Goal: Check status: Check status

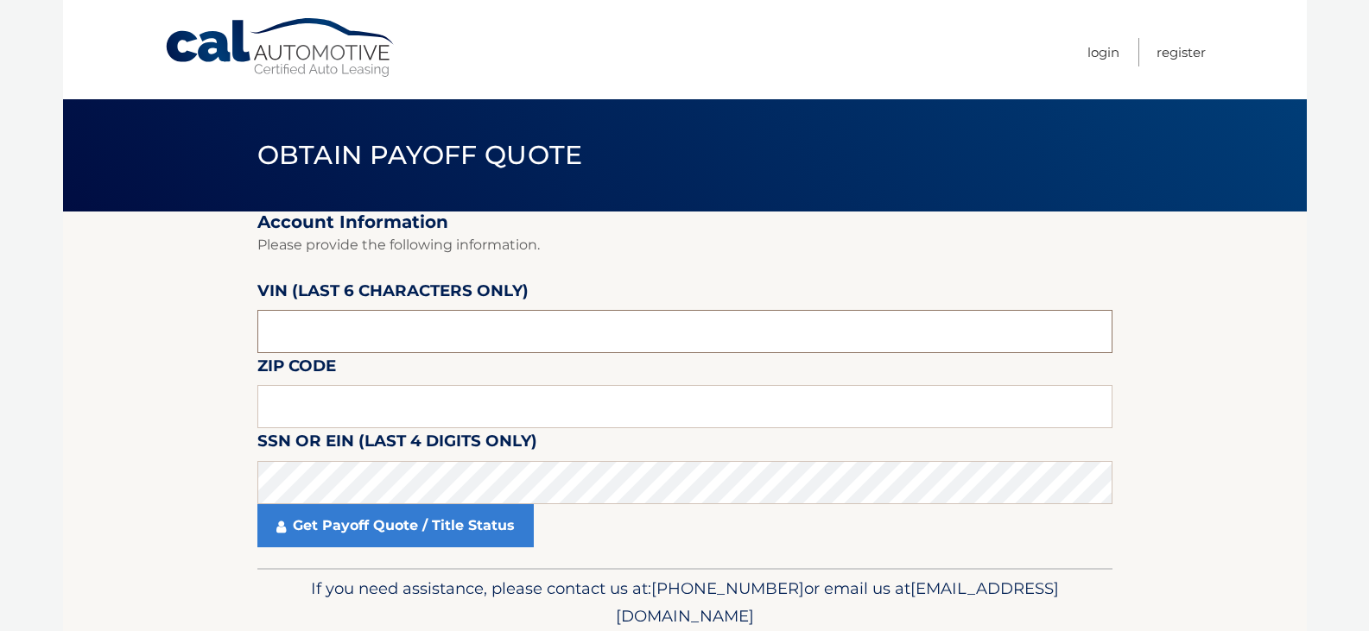
click at [316, 333] on input "text" at bounding box center [684, 331] width 855 height 43
click at [298, 330] on input "text" at bounding box center [684, 331] width 855 height 43
type input "266803"
drag, startPoint x: 298, startPoint y: 330, endPoint x: 301, endPoint y: 406, distance: 76.1
click at [301, 406] on input "text" at bounding box center [684, 406] width 855 height 43
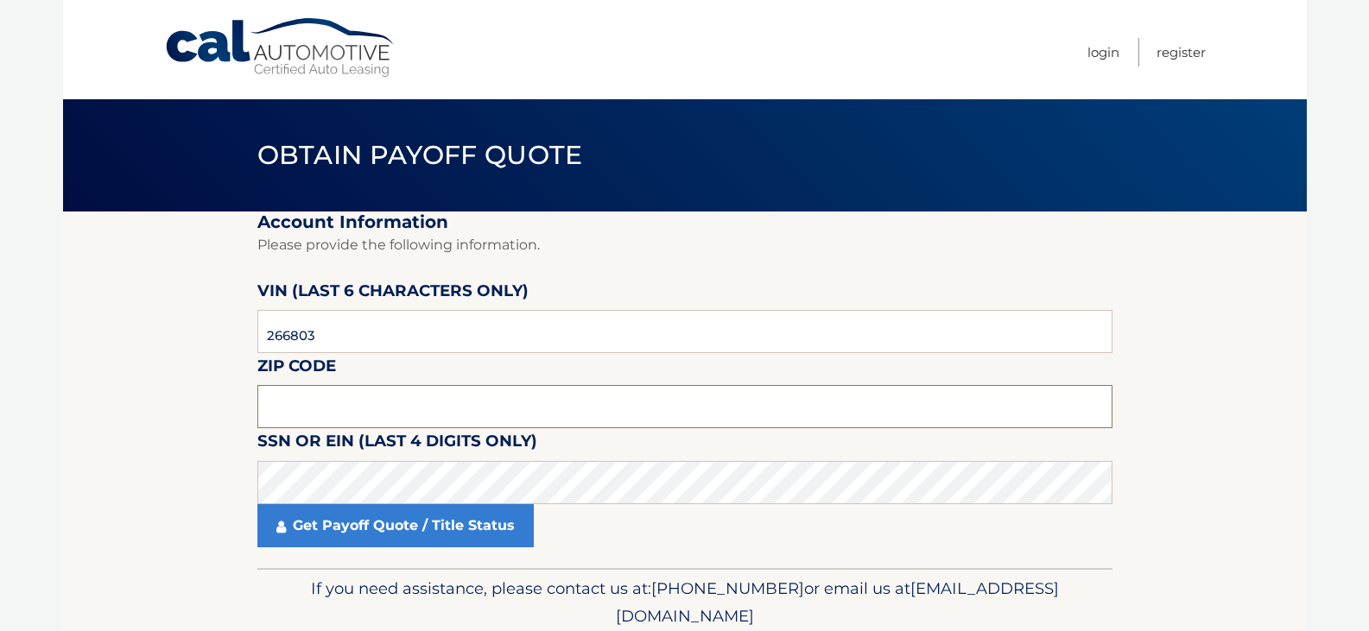
click at [310, 414] on input "text" at bounding box center [684, 406] width 855 height 43
type input "11697"
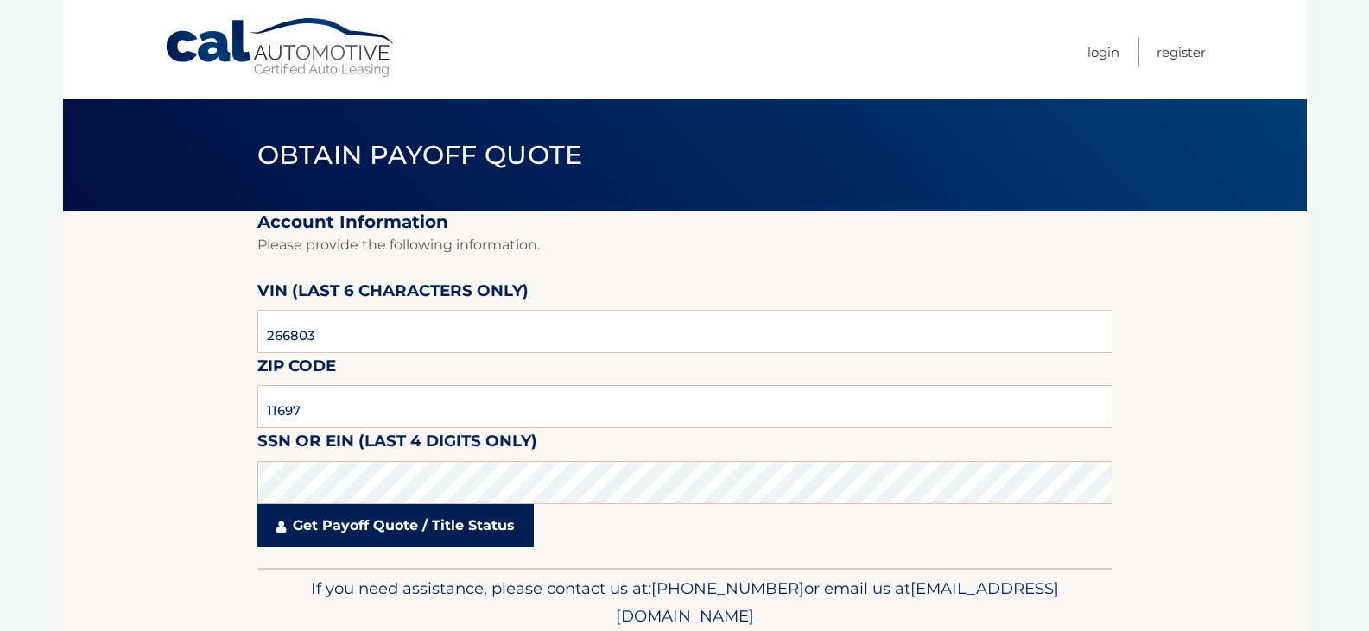
click at [379, 530] on link "Get Payoff Quote / Title Status" at bounding box center [395, 525] width 276 height 43
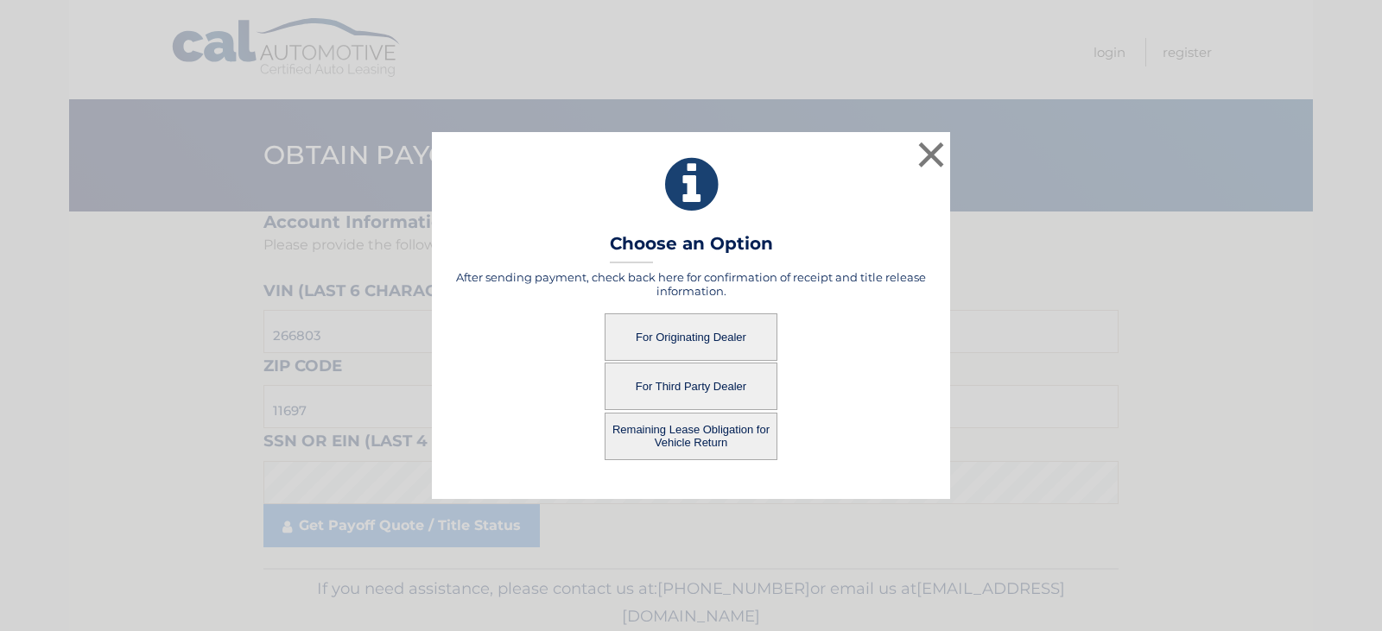
click at [703, 320] on button "For Originating Dealer" at bounding box center [691, 338] width 173 height 48
click at [698, 327] on button "For Originating Dealer" at bounding box center [691, 338] width 173 height 48
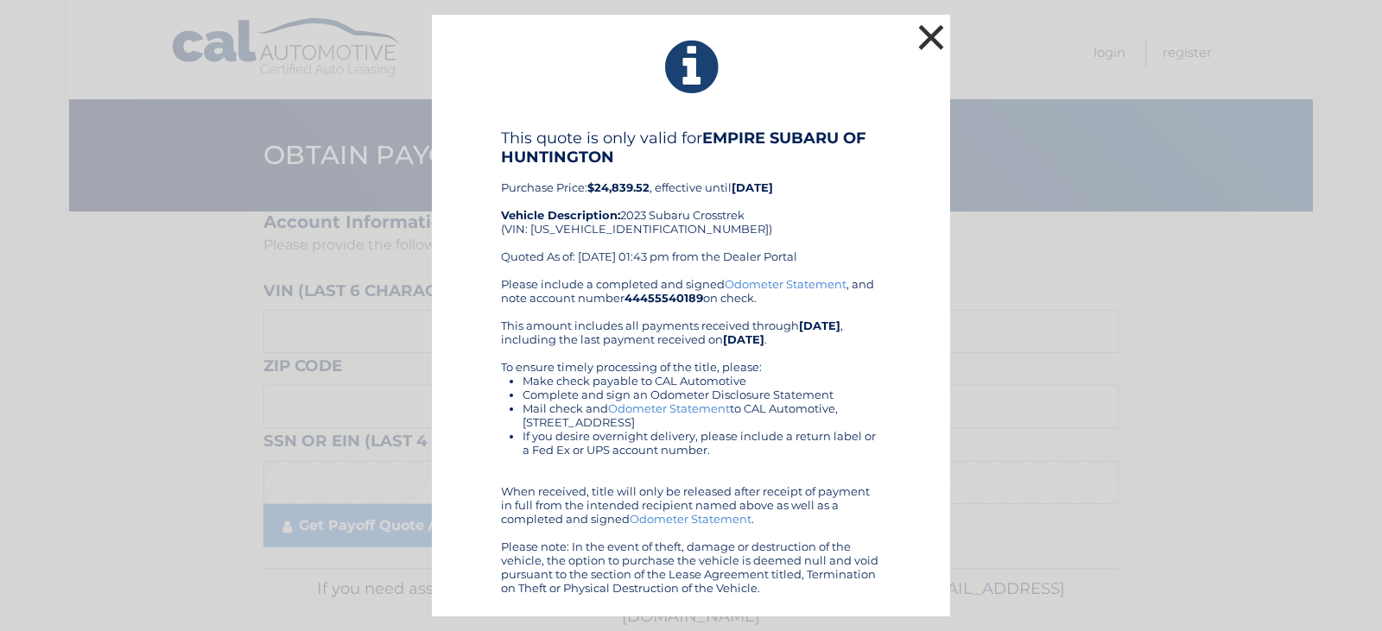
click at [922, 43] on button "×" at bounding box center [931, 37] width 35 height 35
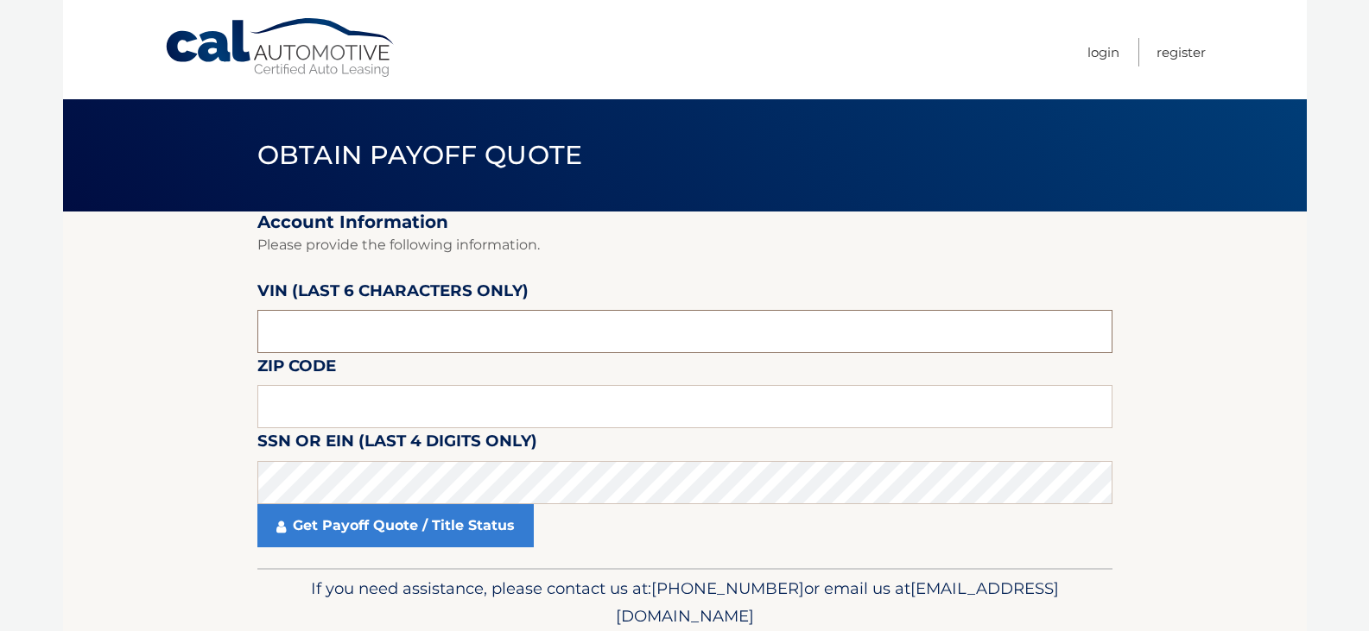
click at [342, 333] on input "text" at bounding box center [684, 331] width 855 height 43
click at [297, 278] on div "VIN (last 6 characters only)" at bounding box center [684, 278] width 855 height 0
click at [300, 330] on input "text" at bounding box center [684, 331] width 855 height 43
type input "266803"
click at [294, 421] on input "text" at bounding box center [684, 406] width 855 height 43
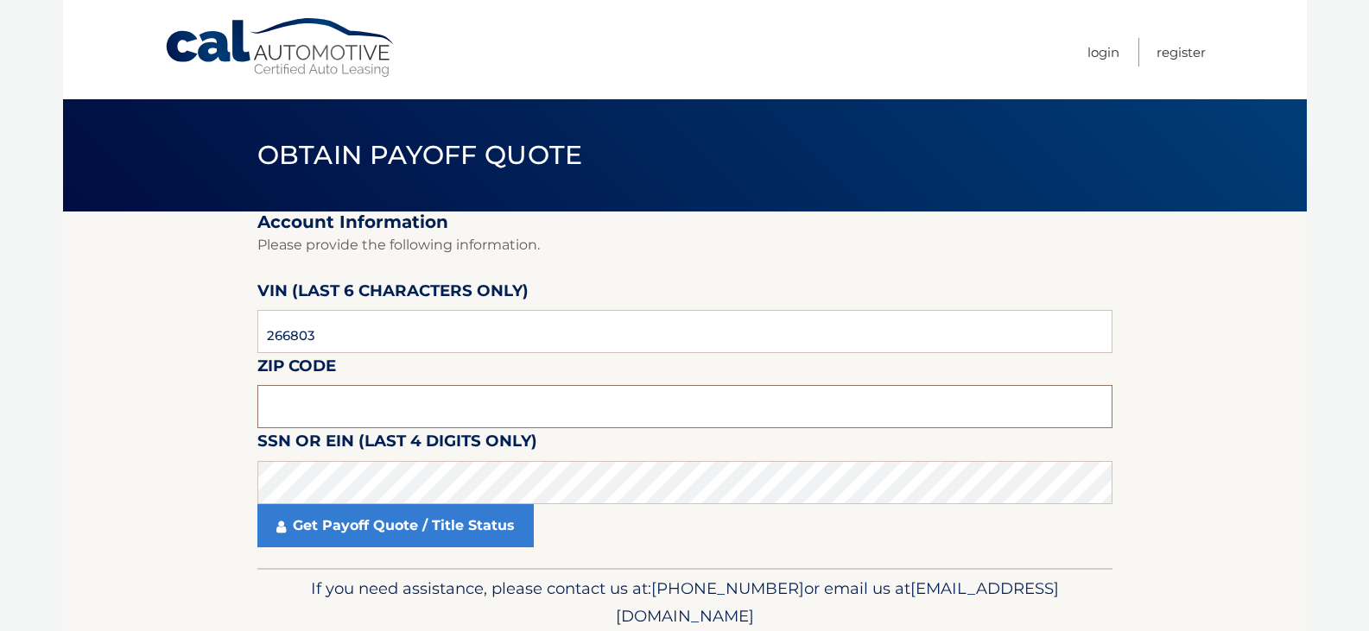
click at [294, 400] on input "text" at bounding box center [684, 406] width 855 height 43
type input "11697"
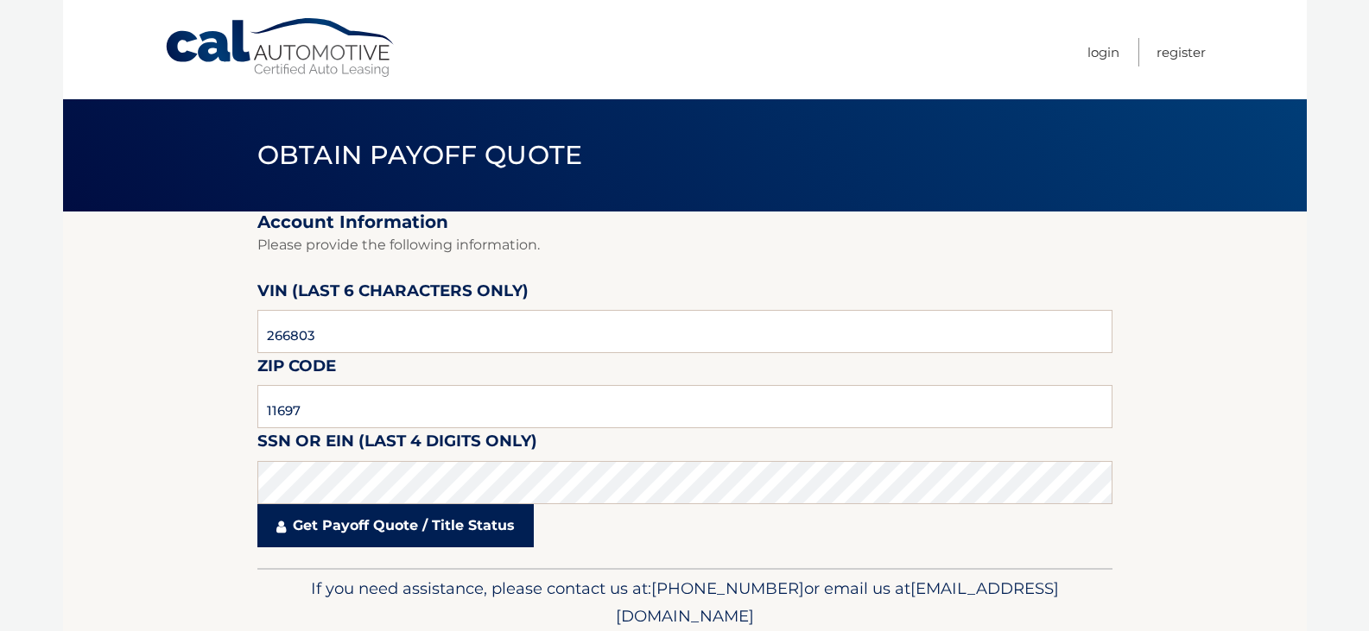
click at [326, 515] on link "Get Payoff Quote / Title Status" at bounding box center [395, 525] width 276 height 43
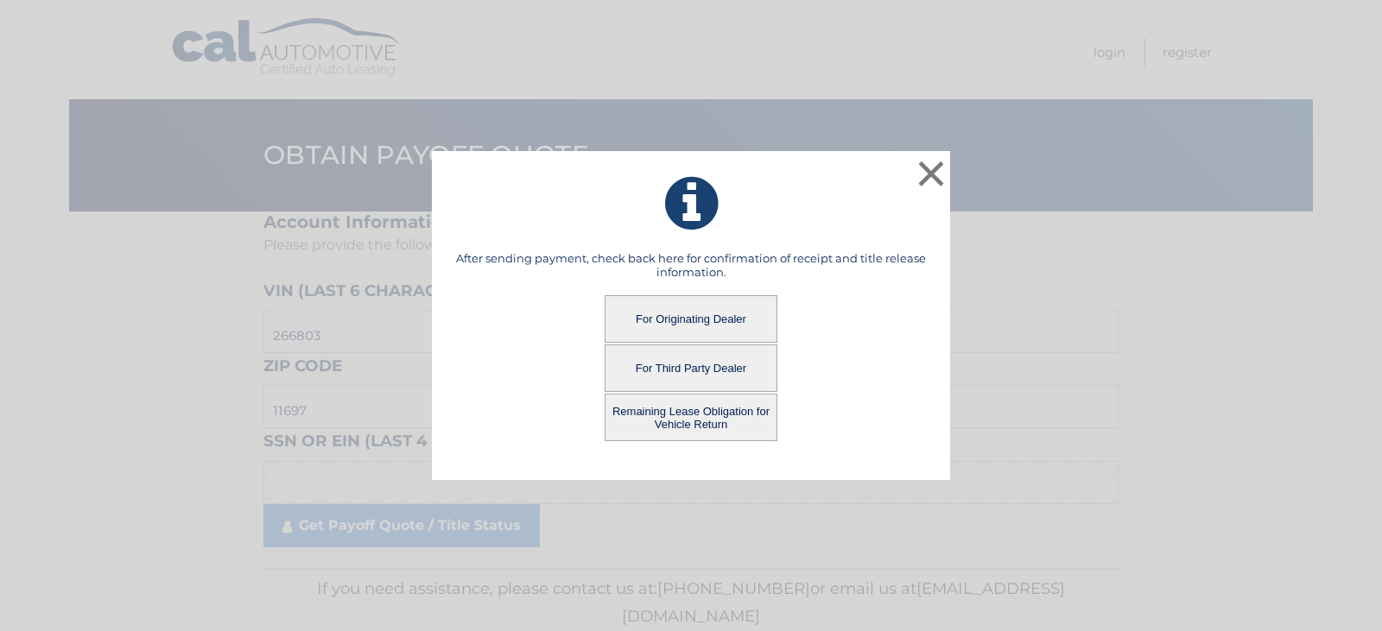
click at [637, 414] on button "Remaining Lease Obligation for Vehicle Return" at bounding box center [691, 418] width 173 height 48
click at [644, 409] on button "Remaining Lease Obligation for Vehicle Return" at bounding box center [691, 418] width 173 height 48
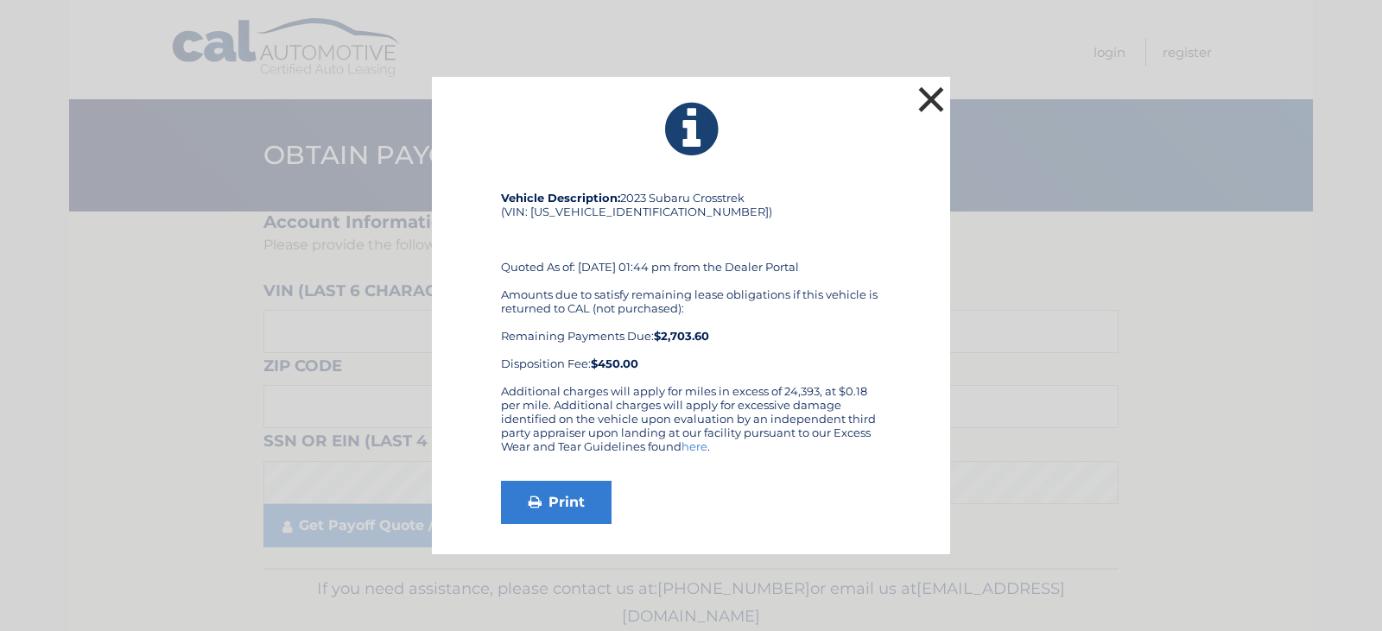
click at [935, 101] on button "×" at bounding box center [931, 99] width 35 height 35
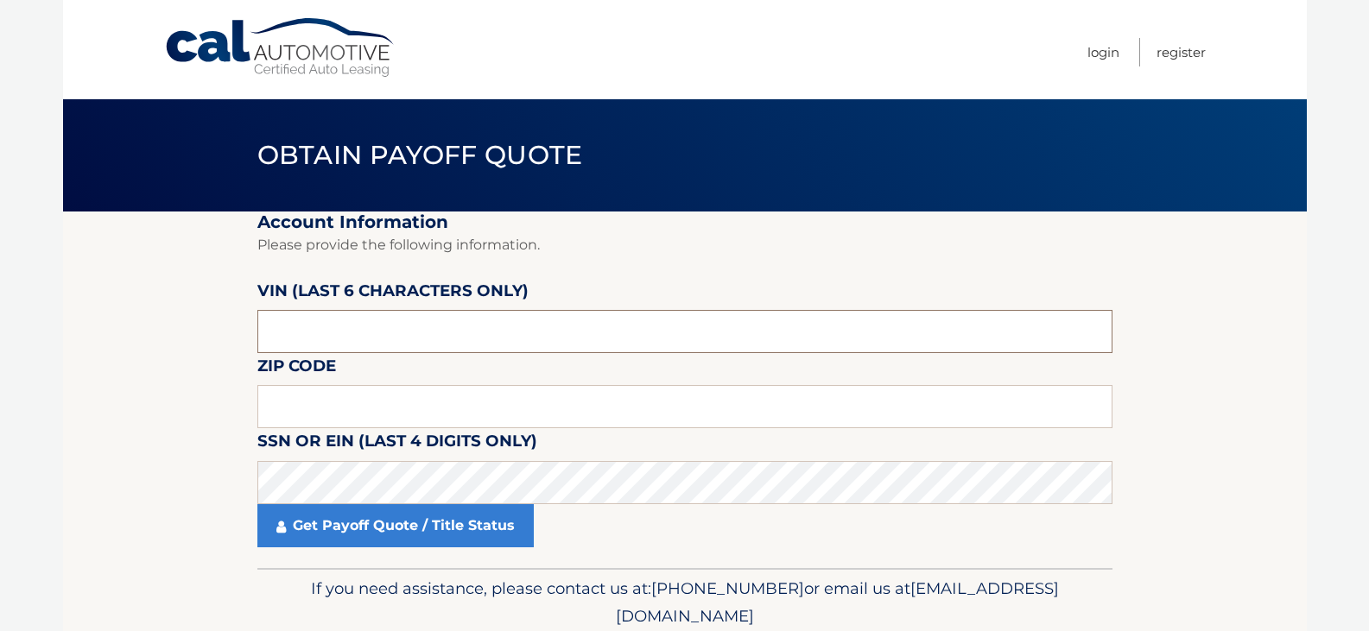
click at [311, 339] on input "text" at bounding box center [684, 331] width 855 height 43
click at [334, 333] on input "text" at bounding box center [684, 331] width 855 height 43
type input "266803"
click at [317, 394] on input "text" at bounding box center [684, 406] width 855 height 43
click at [389, 405] on input "text" at bounding box center [684, 406] width 855 height 43
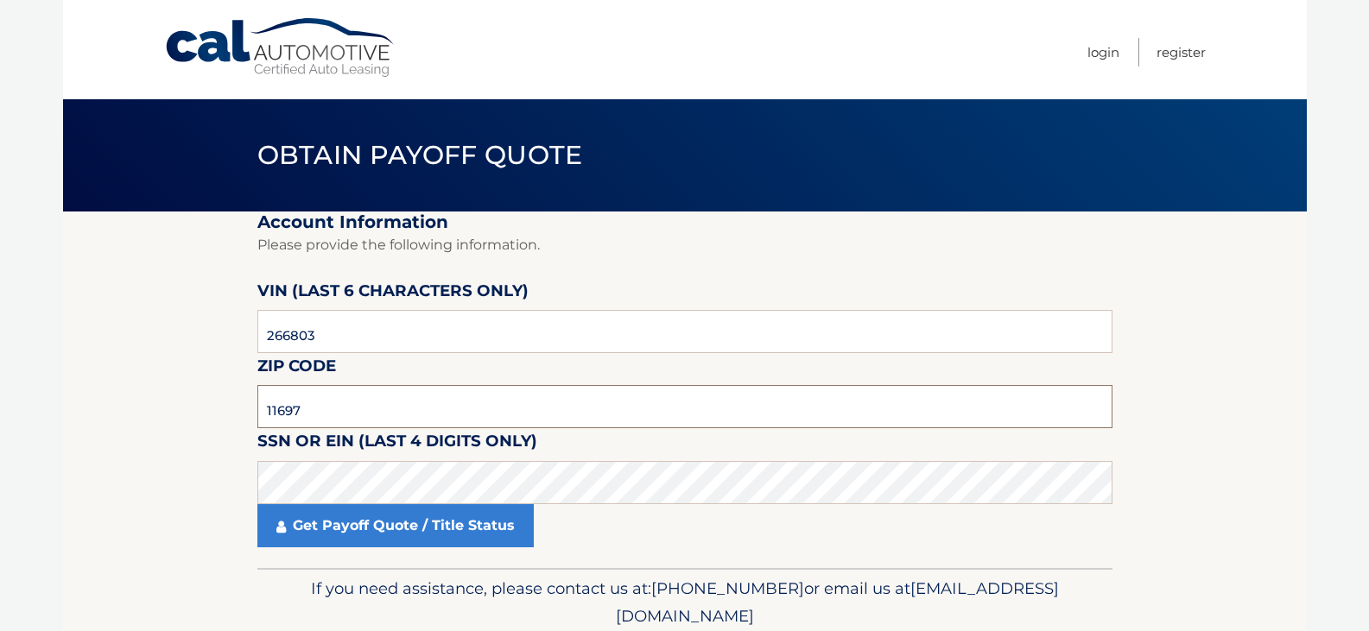
type input "11697"
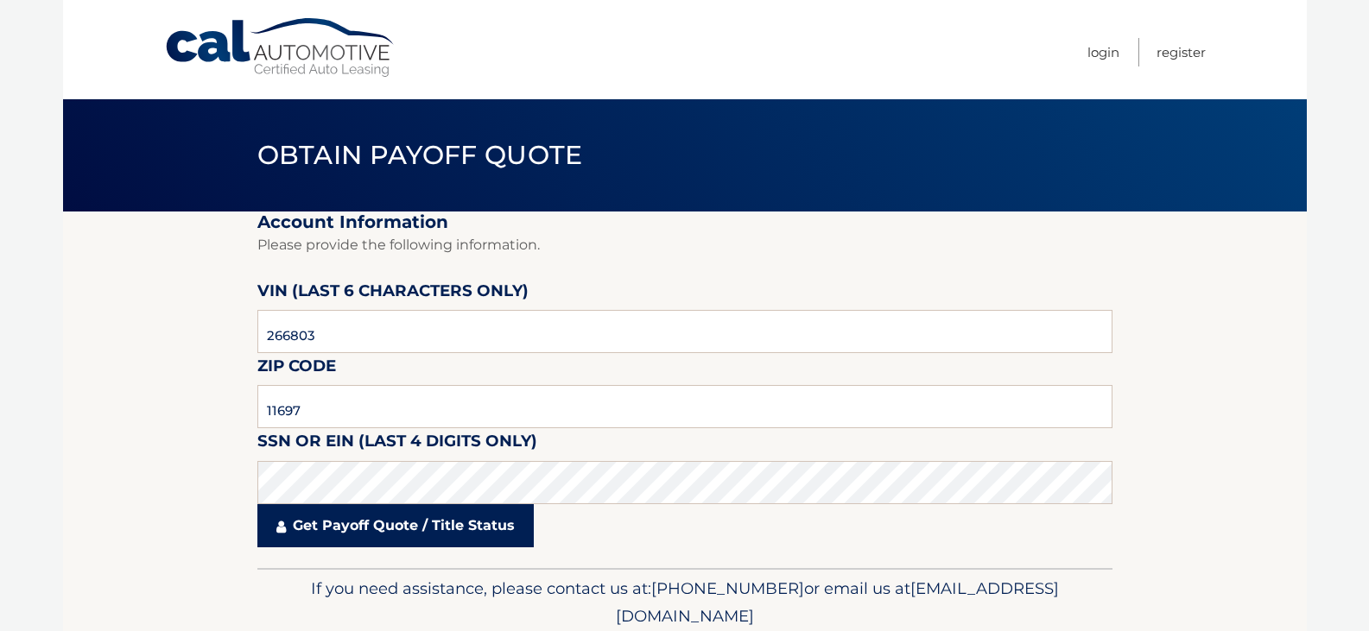
click at [409, 530] on link "Get Payoff Quote / Title Status" at bounding box center [395, 525] width 276 height 43
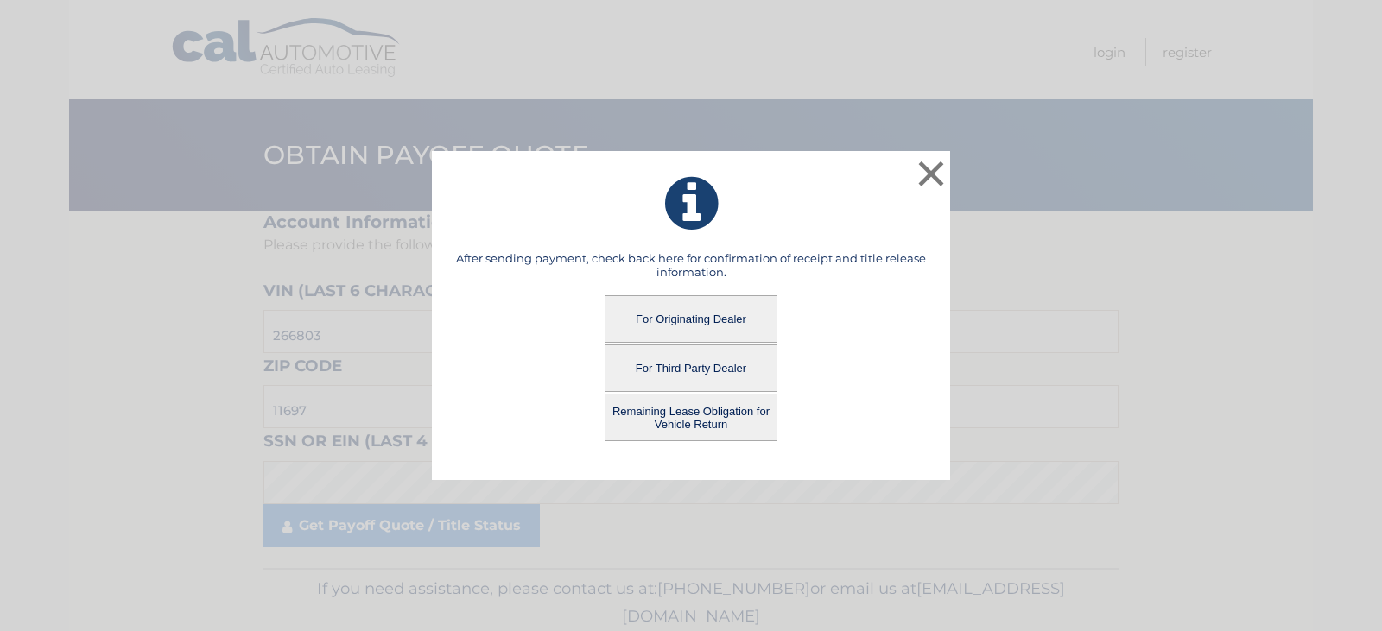
click at [673, 307] on button "For Originating Dealer" at bounding box center [691, 319] width 173 height 48
click at [681, 309] on button "For Originating Dealer" at bounding box center [691, 319] width 173 height 48
